Goal: Book appointment/travel/reservation

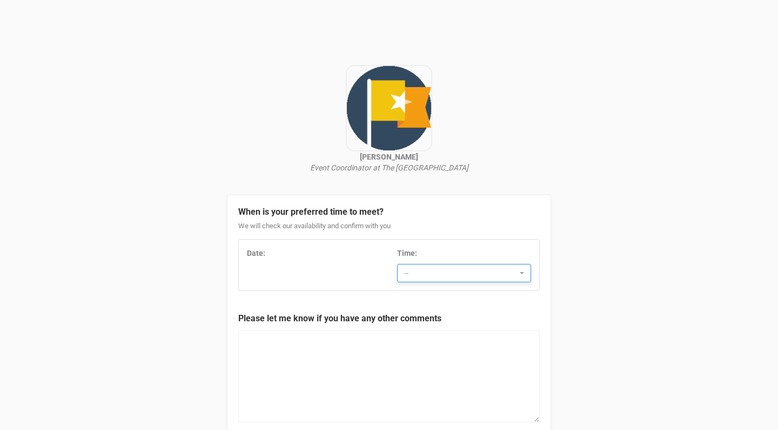
click at [437, 272] on span "--" at bounding box center [460, 273] width 113 height 11
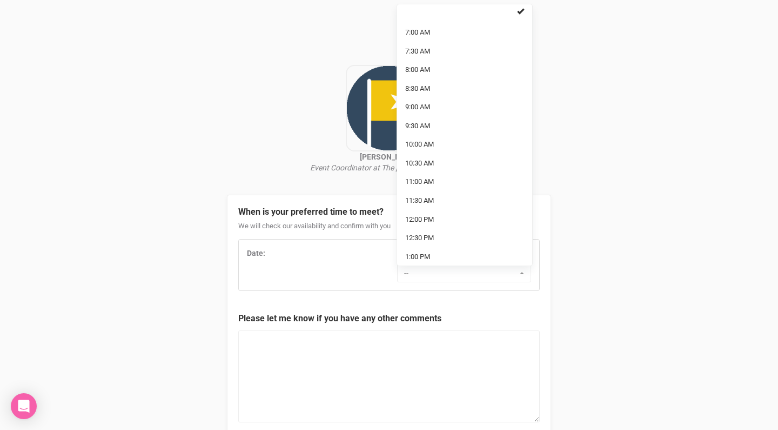
click at [332, 271] on div "Date: Time: -- 7:00 AM 7:30 AM 8:00 AM 8:30 AM 9:00 AM 9:30 AM 10:00 AM 10:30 A…" at bounding box center [389, 265] width 300 height 35
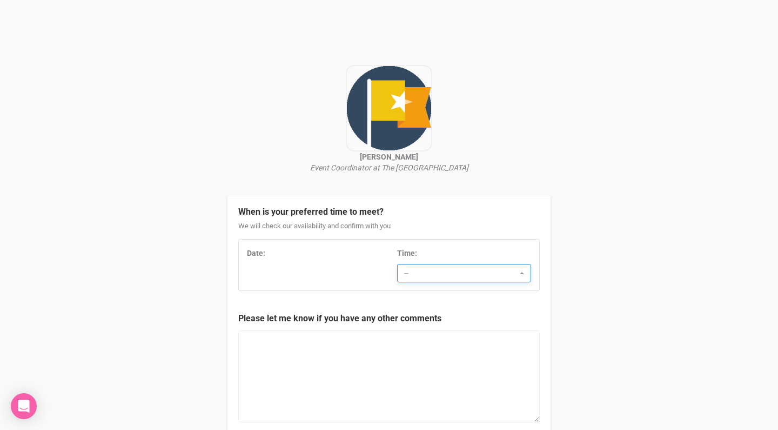
click at [423, 273] on span "--" at bounding box center [460, 273] width 113 height 11
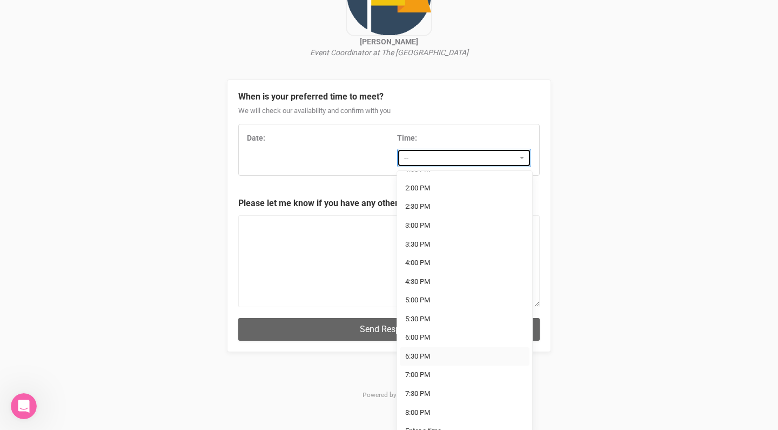
scroll to position [272, 0]
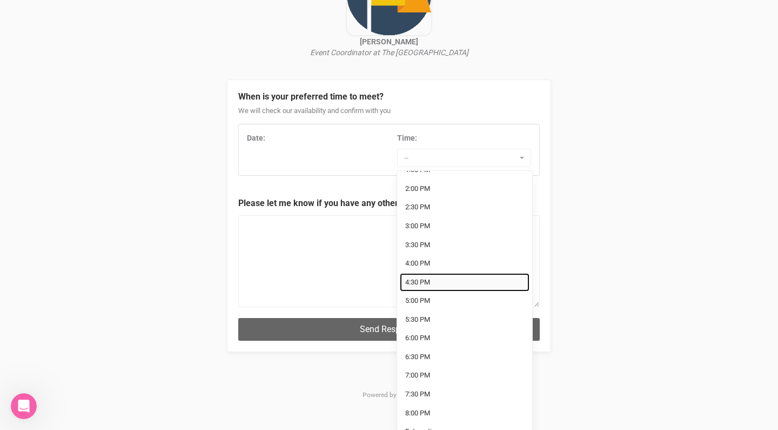
click at [430, 277] on span "4:30 PM" at bounding box center [417, 282] width 25 height 10
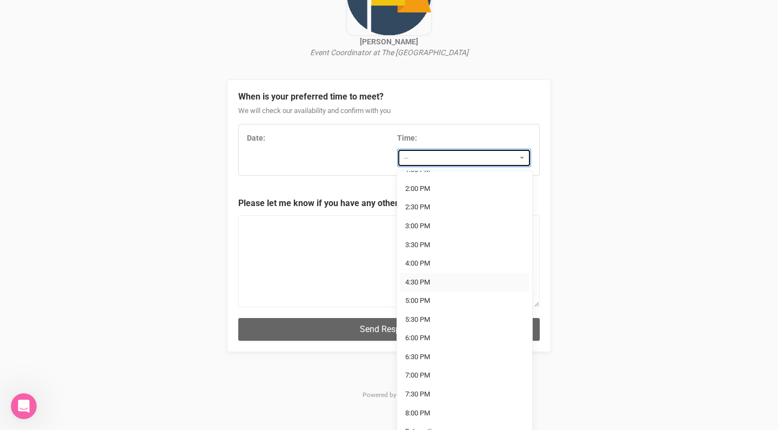
select select "4:30 PM"
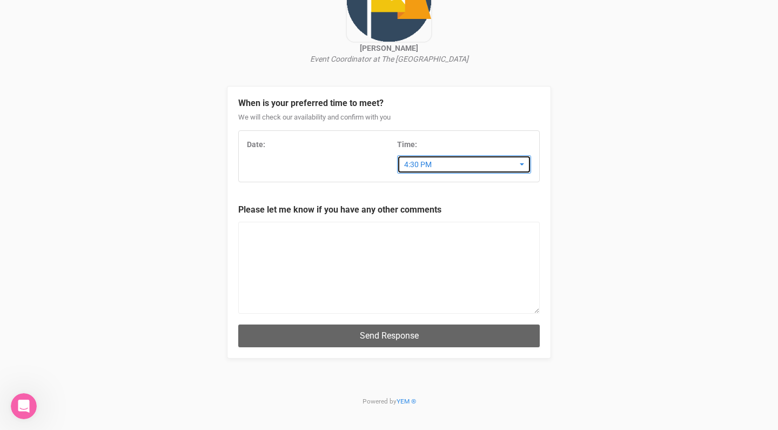
scroll to position [104, 0]
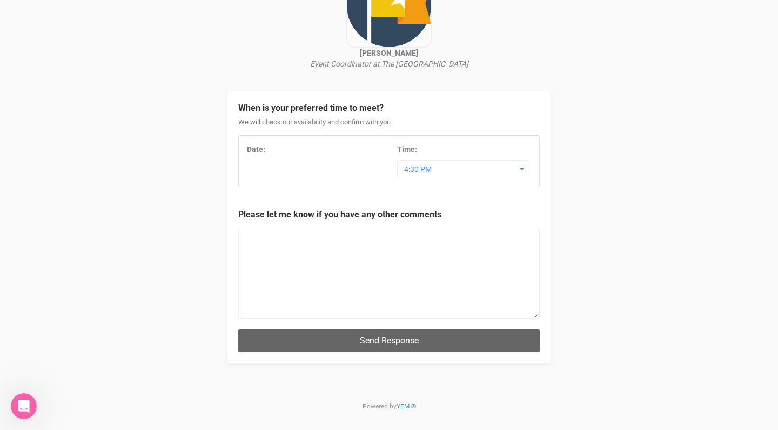
click at [251, 158] on div "Date:" at bounding box center [314, 152] width 150 height 16
click at [274, 171] on div "Date: Time: 4:30 PM 7:00 AM 7:30 AM 8:00 AM 8:30 AM 9:00 AM 9:30 AM 10:00 AM 10…" at bounding box center [389, 161] width 300 height 35
click at [275, 171] on div "Date: Time: 4:30 PM 7:00 AM 7:30 AM 8:00 AM 8:30 AM 9:00 AM 9:30 AM 10:00 AM 10…" at bounding box center [389, 161] width 300 height 35
click at [319, 249] on textarea at bounding box center [389, 272] width 302 height 92
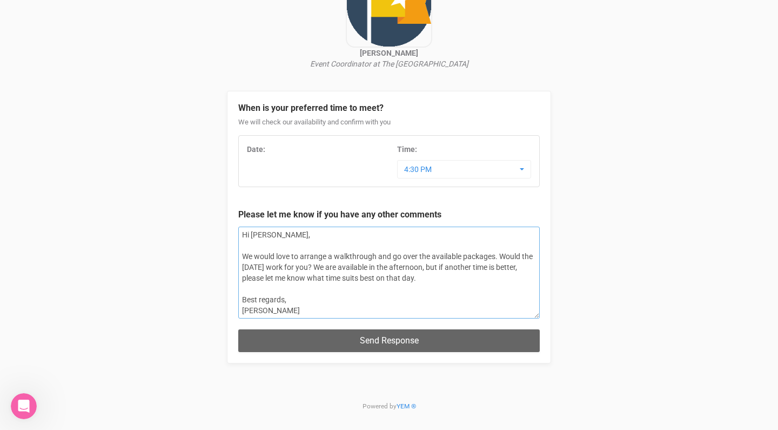
type textarea "Hi [PERSON_NAME], We would love to arrange a walkthrough and go over the availa…"
click at [270, 161] on div "Date: Time: 4:30 PM 7:00 AM 7:30 AM 8:00 AM 8:30 AM 9:00 AM 9:30 AM 10:00 AM 10…" at bounding box center [389, 161] width 300 height 35
click at [269, 161] on div "Date: Time: 4:30 PM 7:00 AM 7:30 AM 8:00 AM 8:30 AM 9:00 AM 9:30 AM 10:00 AM 10…" at bounding box center [389, 161] width 300 height 35
click at [268, 161] on div "Date: Time: 4:30 PM 7:00 AM 7:30 AM 8:00 AM 8:30 AM 9:00 AM 9:30 AM 10:00 AM 10…" at bounding box center [389, 161] width 300 height 35
click at [258, 182] on div "Date: Time: 4:30 PM 7:00 AM 7:30 AM 8:00 AM 8:30 AM 9:00 AM 9:30 AM 10:00 AM 10…" at bounding box center [389, 161] width 302 height 52
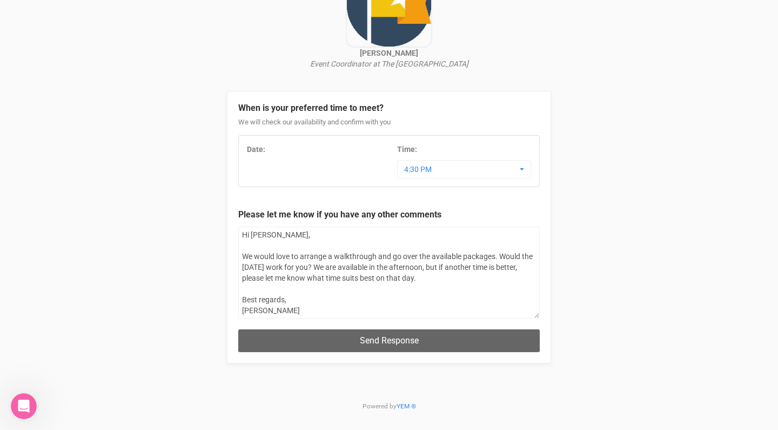
click at [258, 181] on div "Date: Time: 4:30 PM 7:00 AM 7:30 AM 8:00 AM 8:30 AM 9:00 AM 9:30 AM 10:00 AM 10…" at bounding box center [389, 161] width 302 height 52
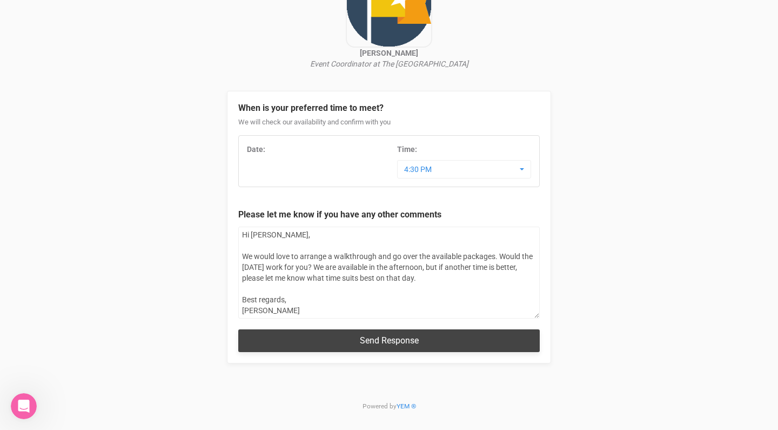
click at [412, 341] on button "Send Response" at bounding box center [389, 340] width 302 height 22
